Goal: Check status

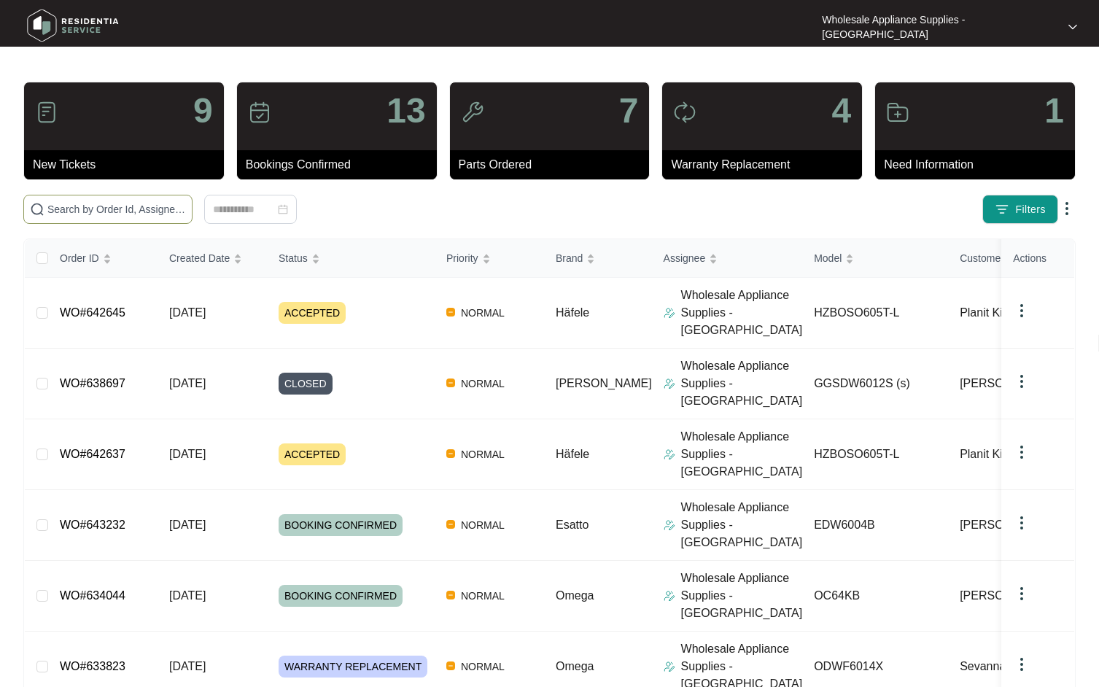
click at [111, 217] on span at bounding box center [107, 209] width 169 height 29
paste input "HZBOSO605T"
type input "HZBOSO605T"
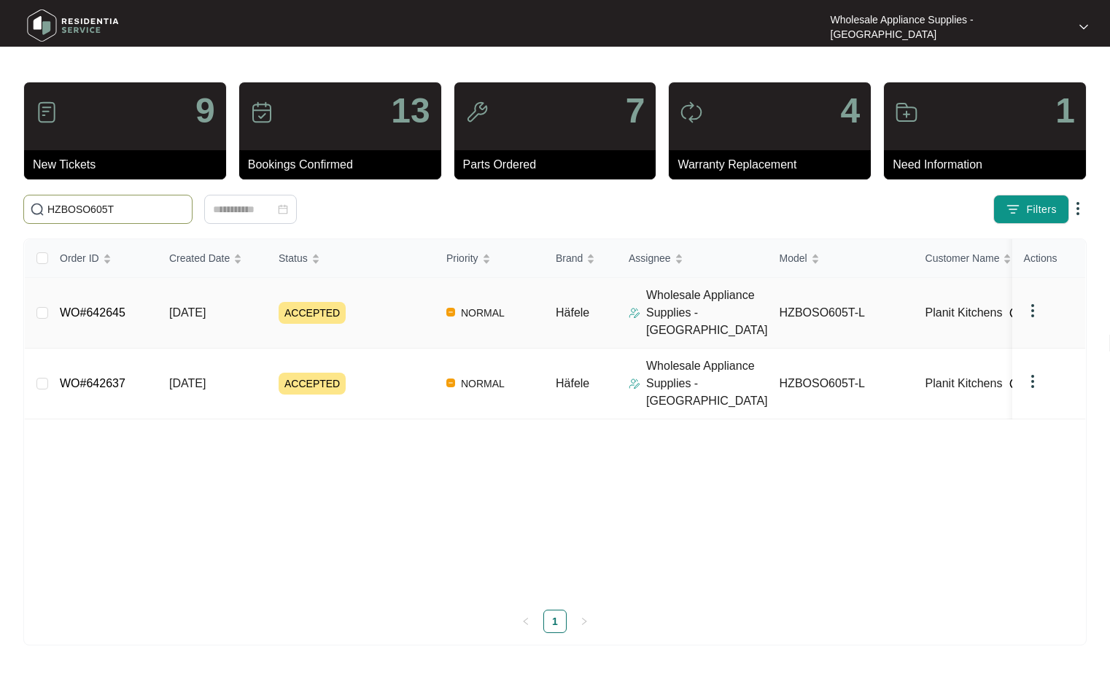
click at [685, 309] on p "Wholesale Appliance Supplies - [GEOGRAPHIC_DATA]" at bounding box center [707, 313] width 122 height 53
click at [238, 304] on td "[DATE]" at bounding box center [212, 313] width 109 height 71
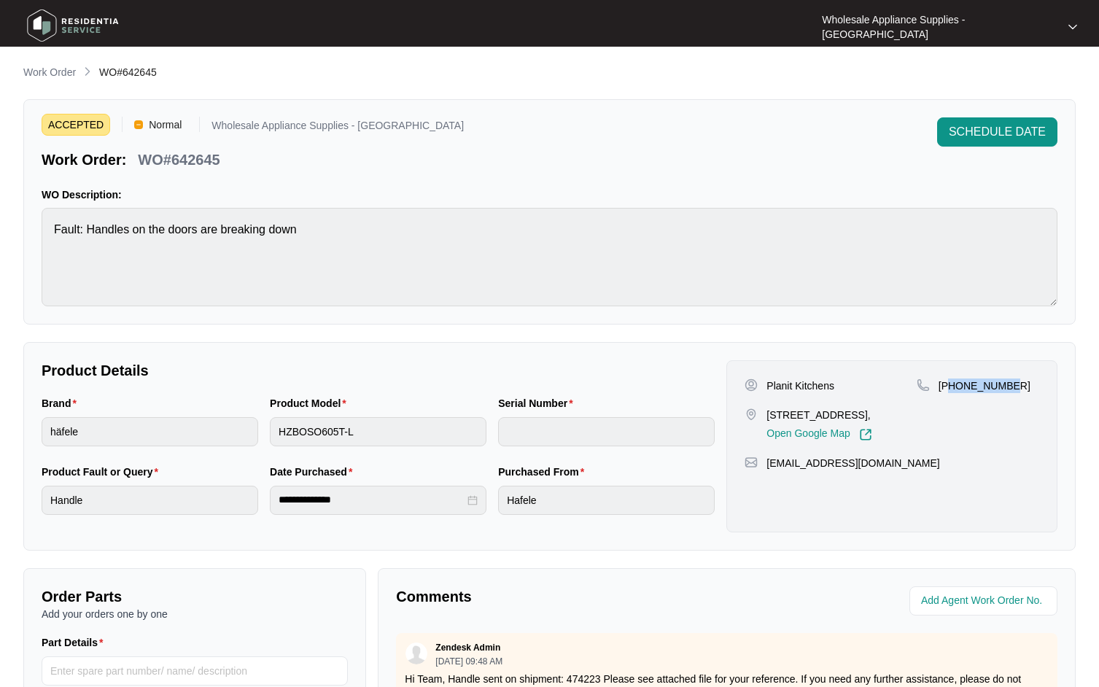
drag, startPoint x: 1013, startPoint y: 389, endPoint x: 952, endPoint y: 391, distance: 60.6
click at [952, 391] on div "+61410050560" at bounding box center [978, 386] width 123 height 15
click at [977, 399] on div "+61410050560" at bounding box center [978, 410] width 123 height 63
drag, startPoint x: 1014, startPoint y: 383, endPoint x: 957, endPoint y: 393, distance: 57.8
click at [957, 393] on div "+61410050560" at bounding box center [978, 410] width 123 height 63
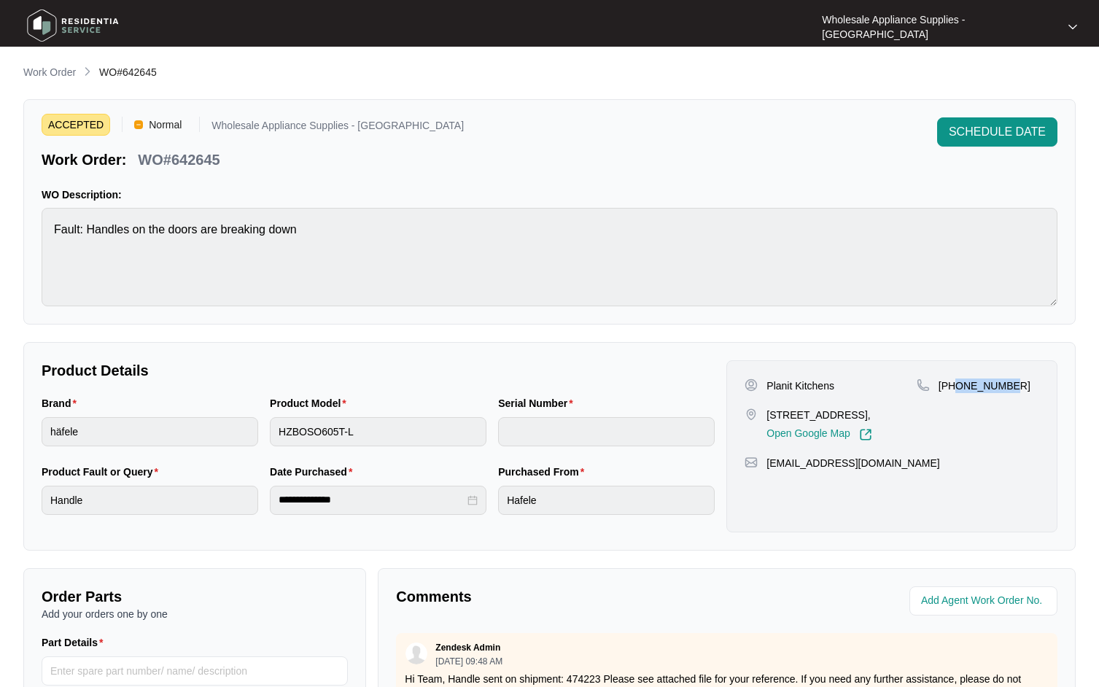
copy p "410050560"
click at [66, 74] on p "Work Order" at bounding box center [49, 72] width 53 height 15
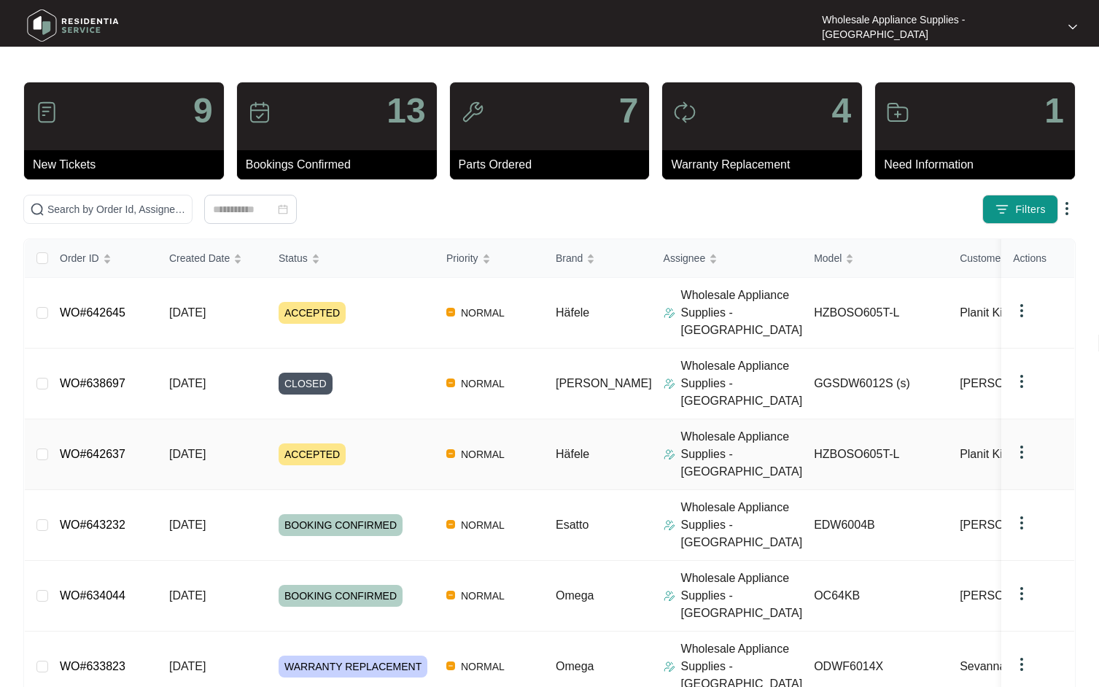
click at [110, 448] on link "WO#642637" at bounding box center [93, 454] width 66 height 12
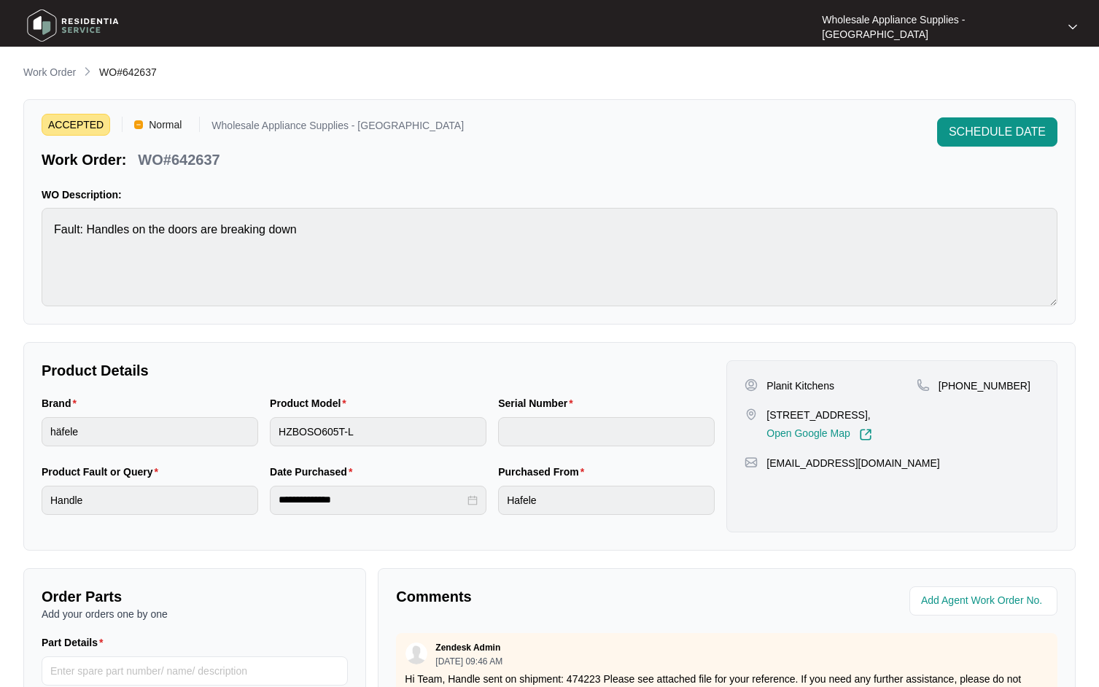
click at [192, 153] on p "WO#642637" at bounding box center [179, 160] width 82 height 20
copy p "642637"
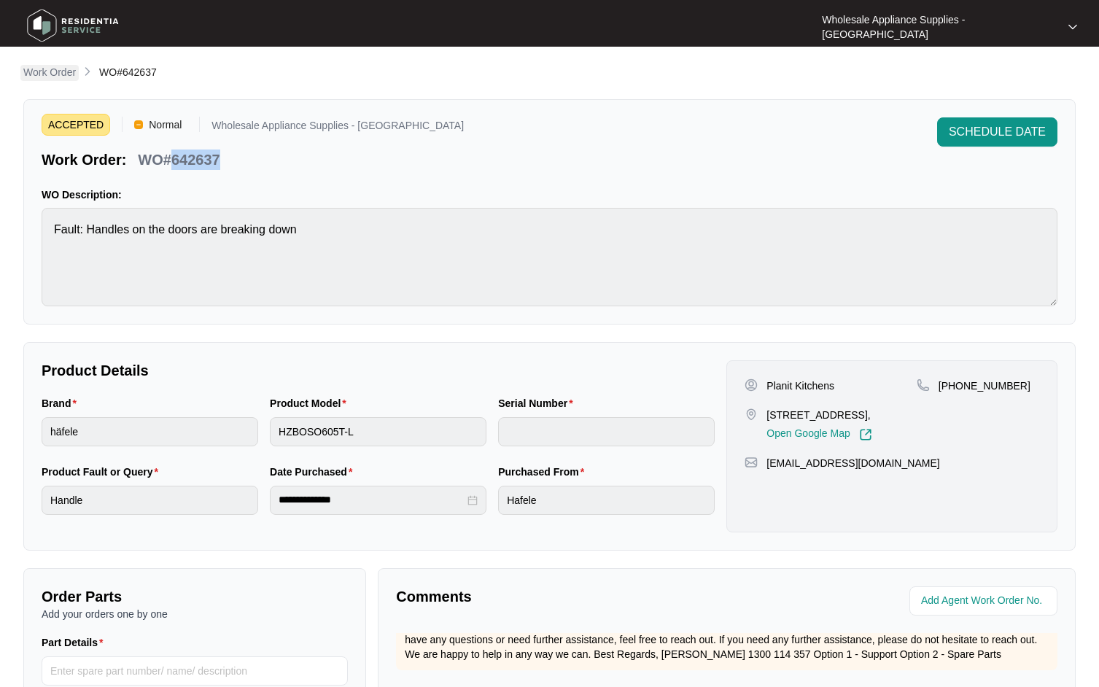
click at [51, 75] on p "Work Order" at bounding box center [49, 72] width 53 height 15
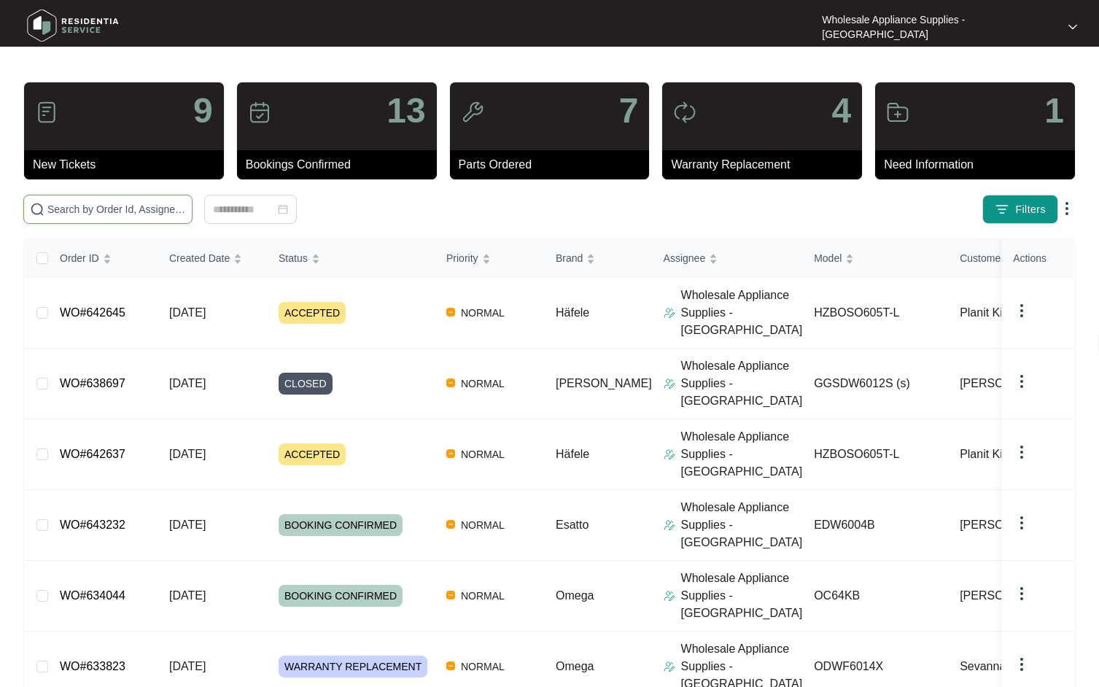
click at [125, 212] on input "text" at bounding box center [116, 209] width 139 height 16
paste input "642645"
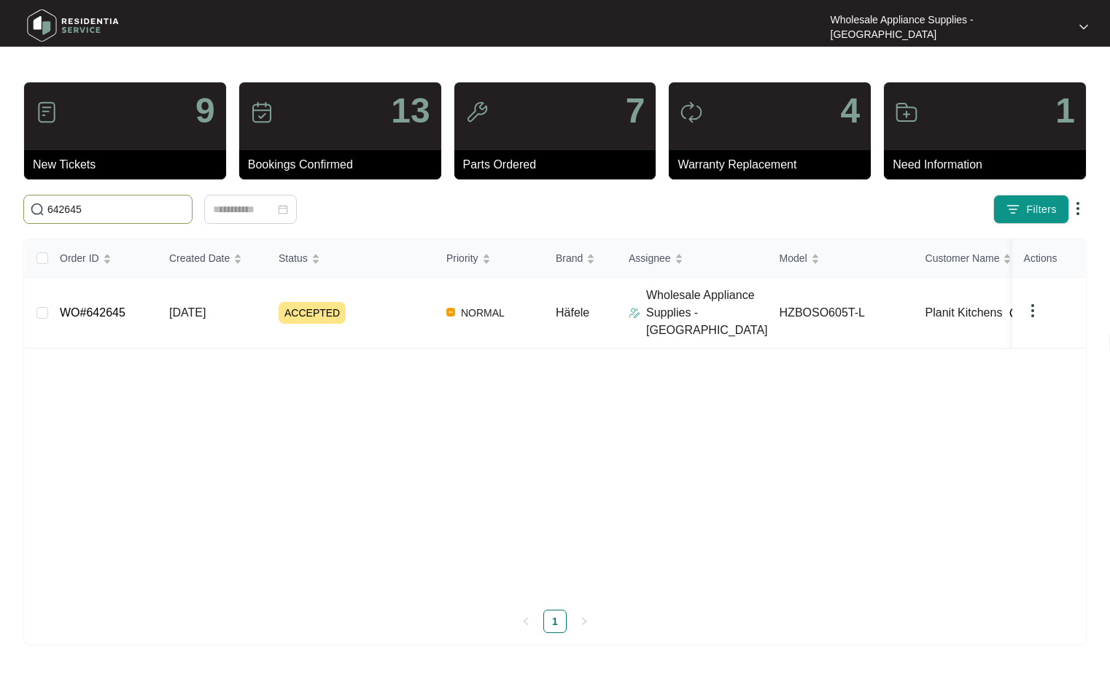
type input "642645"
click at [702, 311] on p "Wholesale Appliance Supplies - [GEOGRAPHIC_DATA]" at bounding box center [707, 313] width 122 height 53
click at [198, 308] on span "[DATE]" at bounding box center [187, 312] width 36 height 12
